Goal: Transaction & Acquisition: Purchase product/service

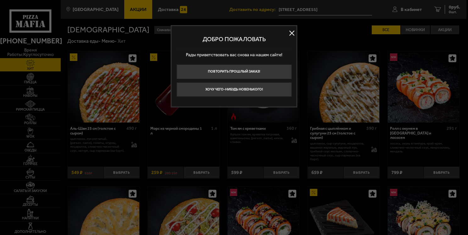
click at [290, 33] on button at bounding box center [291, 32] width 9 height 9
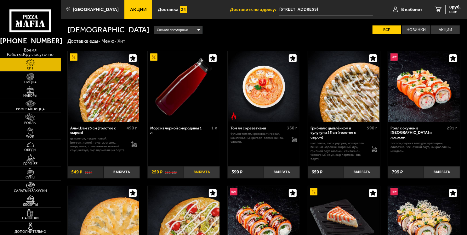
click at [201, 172] on button "Выбрать" at bounding box center [202, 172] width 36 height 12
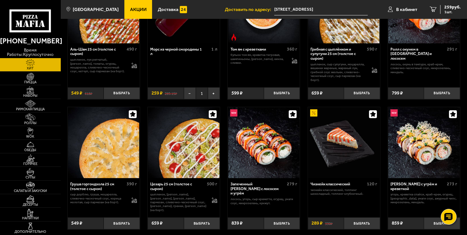
scroll to position [85, 0]
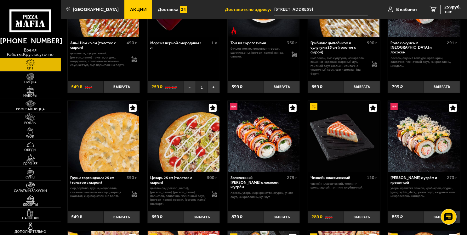
click at [256, 221] on div "839 ₽" at bounding box center [246, 217] width 36 height 12
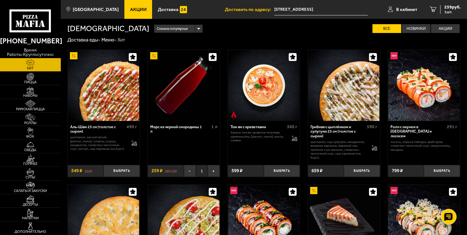
scroll to position [0, 0]
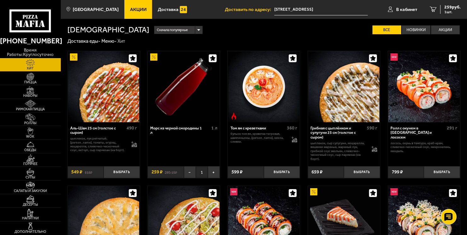
click at [130, 9] on span "Акции" at bounding box center [138, 9] width 17 height 5
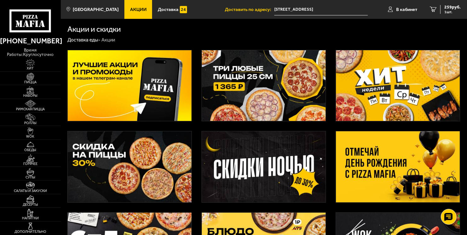
click at [253, 83] on img at bounding box center [264, 85] width 124 height 71
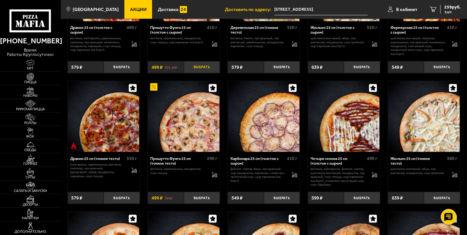
scroll to position [815, 0]
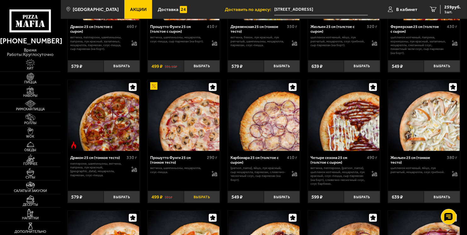
click at [203, 200] on button "Выбрать" at bounding box center [202, 197] width 36 height 12
click at [113, 202] on button "Выбрать" at bounding box center [122, 197] width 36 height 12
click at [113, 202] on button "−" at bounding box center [110, 197] width 12 height 12
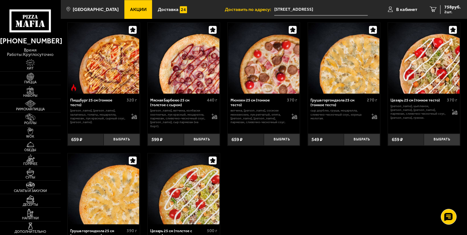
scroll to position [1391, 0]
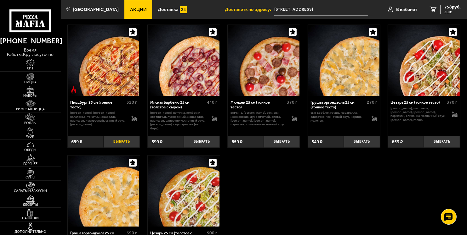
click at [122, 138] on button "Выбрать" at bounding box center [122, 142] width 36 height 12
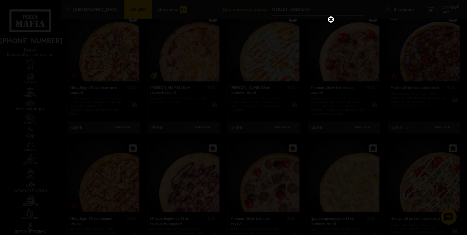
scroll to position [1275, 0]
click at [329, 21] on link at bounding box center [331, 19] width 8 height 8
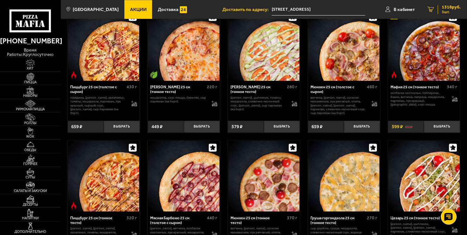
click at [444, 7] on span "1318 руб." at bounding box center [451, 7] width 19 height 4
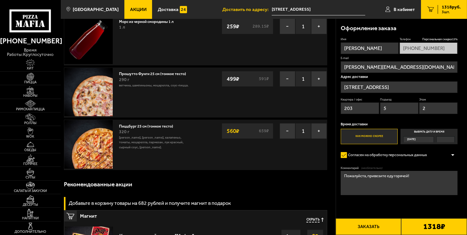
scroll to position [26, 0]
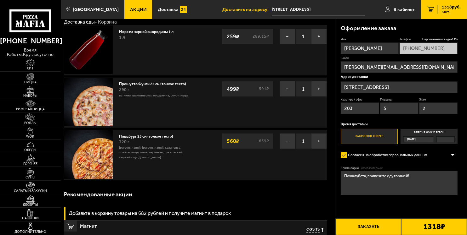
click at [136, 4] on link "Акции" at bounding box center [138, 9] width 28 height 19
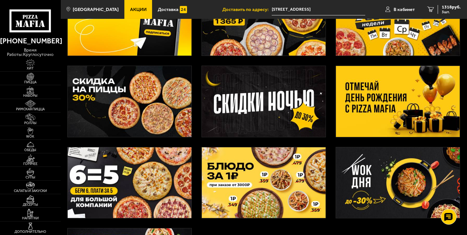
scroll to position [65, 0]
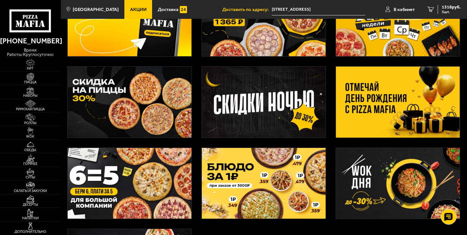
click at [285, 37] on img at bounding box center [264, 21] width 124 height 71
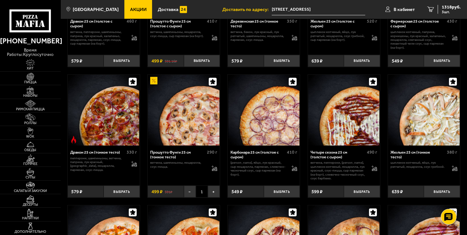
scroll to position [823, 0]
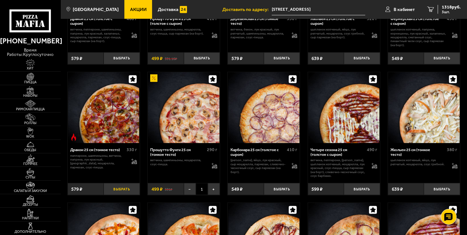
click at [126, 194] on button "Выбрать" at bounding box center [122, 189] width 36 height 12
click at [436, 9] on link "4 1624 руб. 4 шт." at bounding box center [444, 9] width 46 height 19
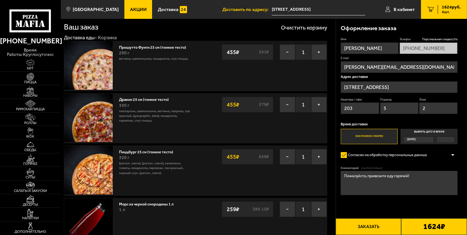
scroll to position [9, 0]
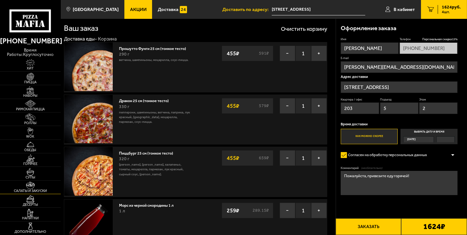
click at [50, 189] on link "Салаты и закуски" at bounding box center [30, 187] width 61 height 13
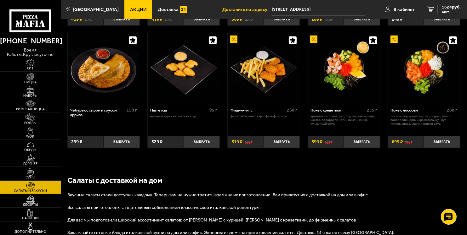
scroll to position [298, 0]
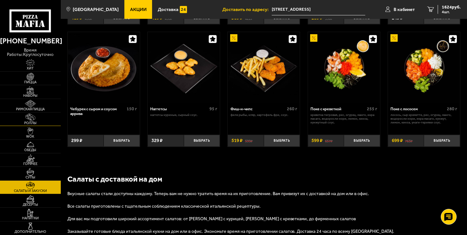
click at [29, 124] on span "Роллы" at bounding box center [30, 122] width 61 height 3
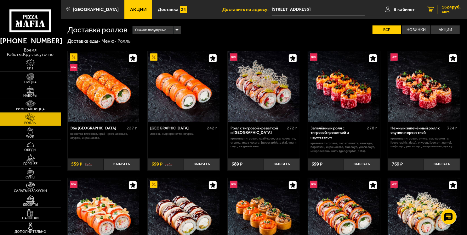
click at [447, 7] on span "1624 руб." at bounding box center [451, 7] width 19 height 4
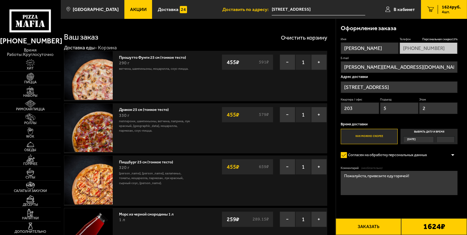
click at [368, 229] on button "Заказать" at bounding box center [368, 227] width 66 height 17
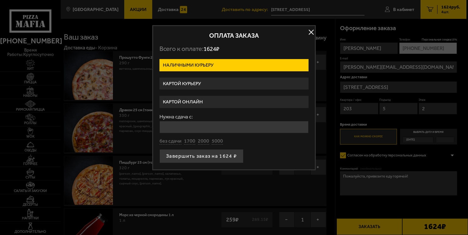
click at [278, 87] on label "Картой курьеру" at bounding box center [234, 84] width 149 height 12
click at [0, 0] on input "Картой курьеру" at bounding box center [0, 0] width 0 height 0
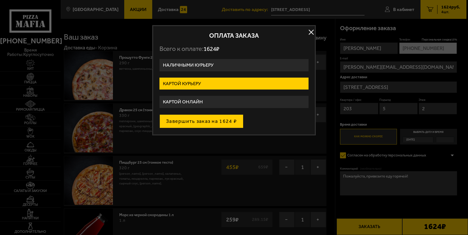
click at [225, 118] on button "Завершить заказ на 1624 ₽" at bounding box center [202, 122] width 84 height 14
